Goal: Task Accomplishment & Management: Use online tool/utility

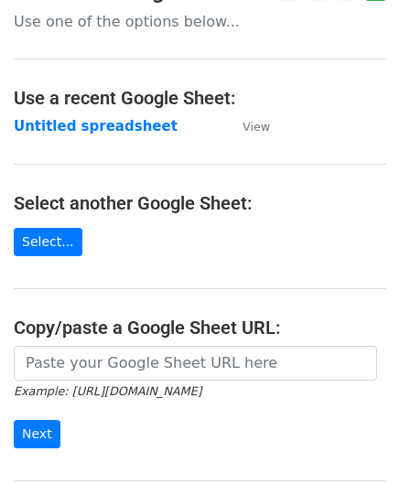
scroll to position [183, 0]
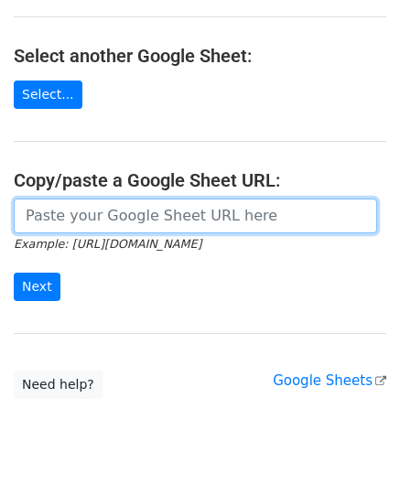
click at [73, 208] on input "url" at bounding box center [195, 215] width 363 height 35
paste input "[URL][DOMAIN_NAME]"
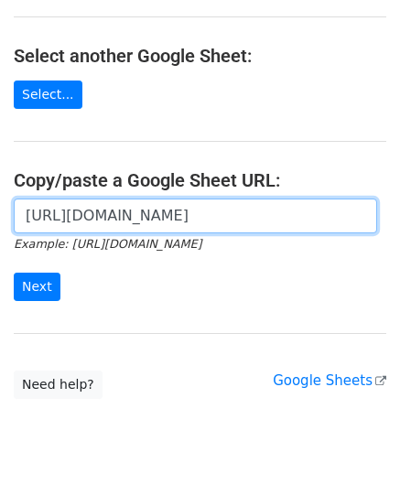
scroll to position [0, 395]
type input "[URL][DOMAIN_NAME]"
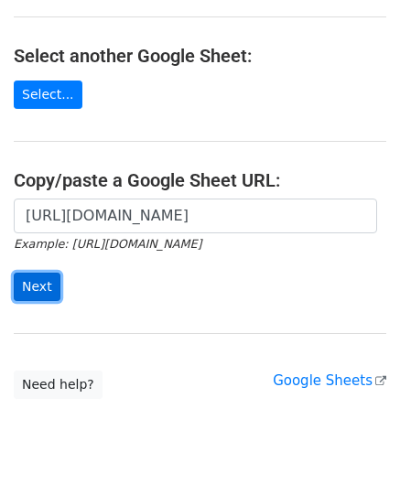
click at [38, 277] on input "Next" at bounding box center [37, 286] width 47 height 28
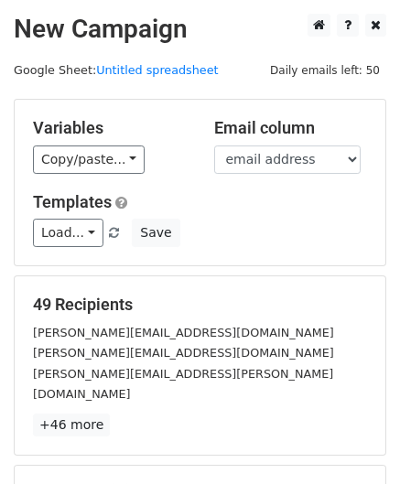
scroll to position [223, 0]
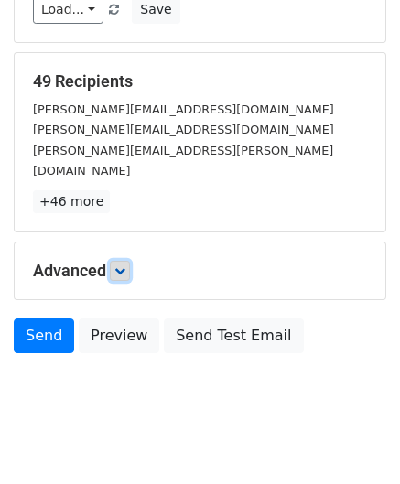
click at [125, 265] on icon at bounding box center [119, 270] width 11 height 11
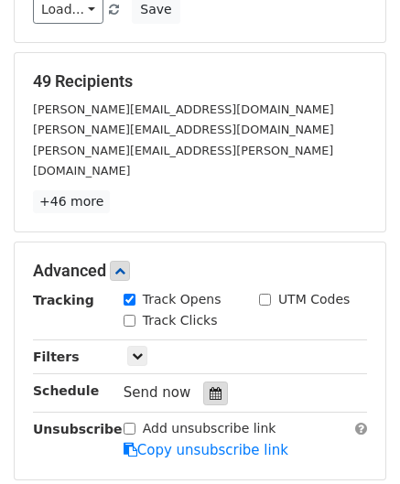
click at [208, 381] on div at bounding box center [215, 393] width 25 height 24
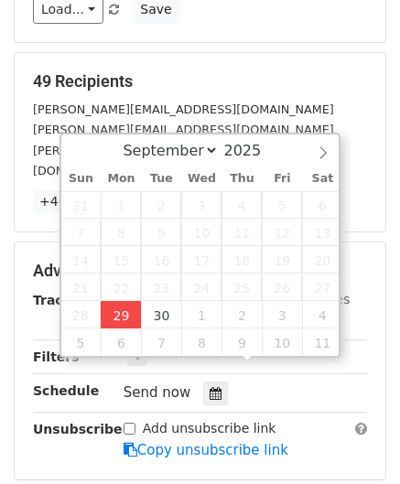
type input "2025-09-29 12:00"
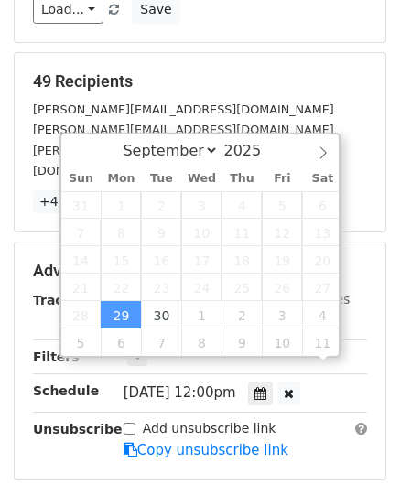
scroll to position [0, 0]
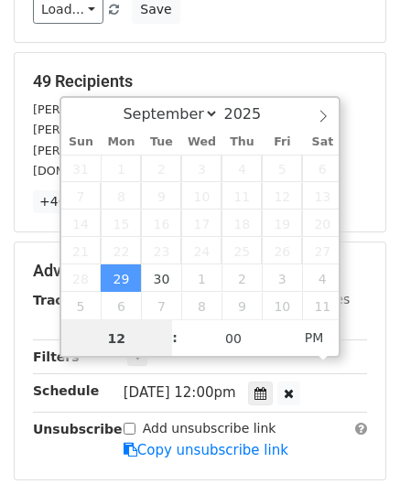
paste input "Hour"
type input "2"
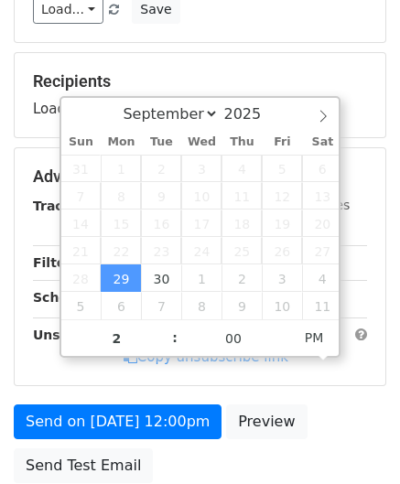
type input "2025-09-29 14:00"
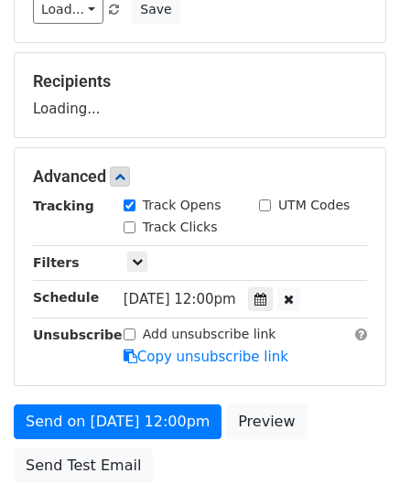
scroll to position [355, 0]
